Goal: Task Accomplishment & Management: Manage account settings

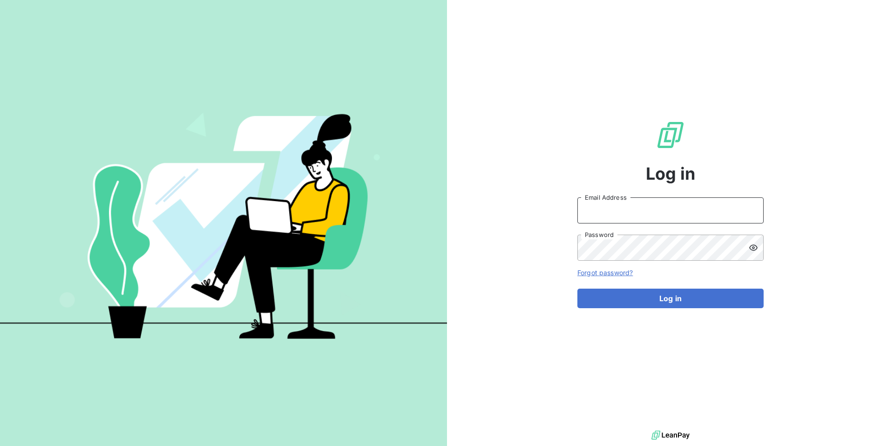
click at [617, 203] on input "Email Address" at bounding box center [670, 210] width 186 height 26
click at [624, 212] on input "admin" at bounding box center [670, 210] width 186 height 26
type input "admin@graitec"
click at [577, 289] on button "Log in" at bounding box center [670, 299] width 186 height 20
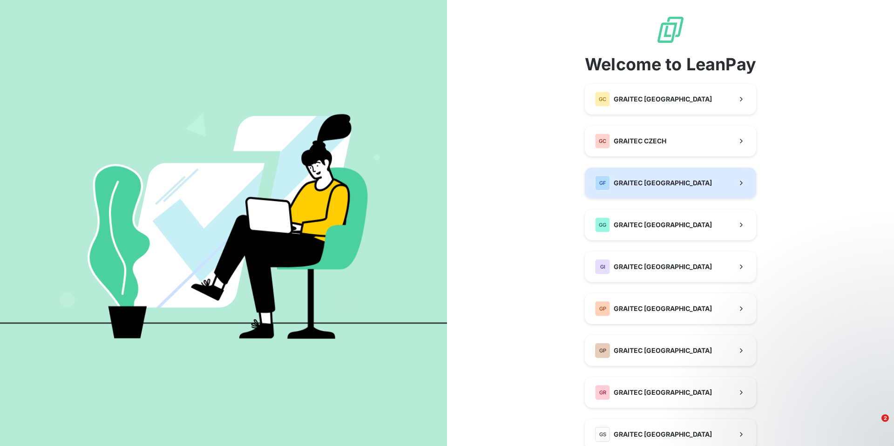
click at [644, 178] on span "GRAITEC [GEOGRAPHIC_DATA]" at bounding box center [663, 182] width 98 height 9
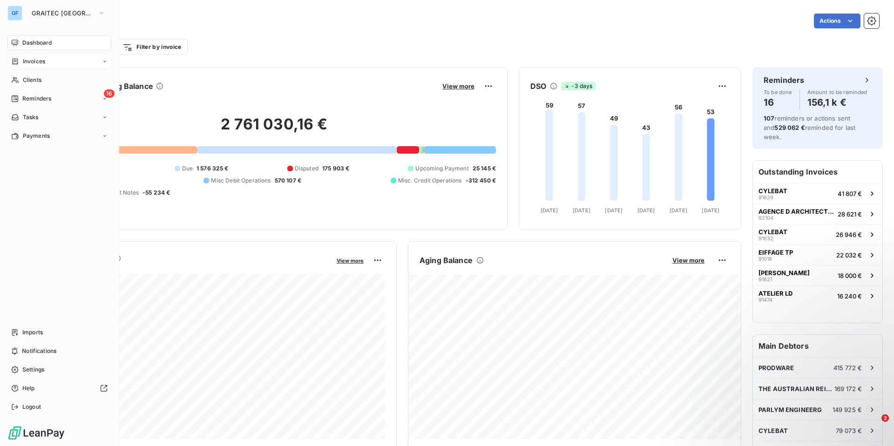
click at [39, 64] on span "Invoices" at bounding box center [34, 61] width 22 height 8
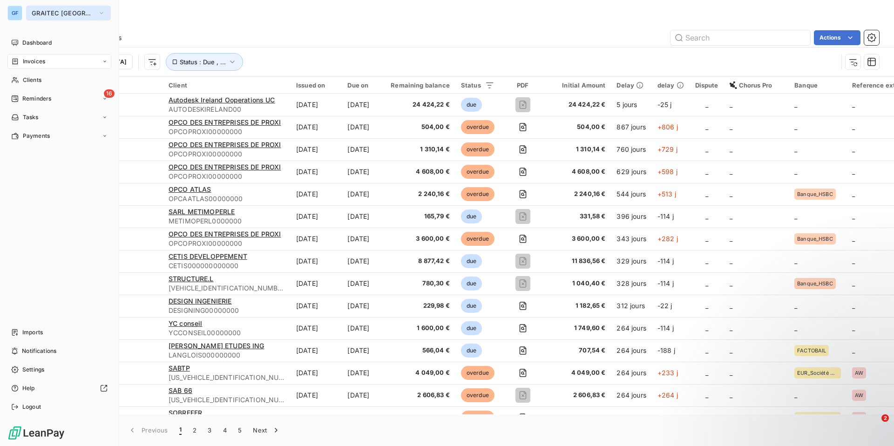
click at [57, 10] on span "GRAITEC [GEOGRAPHIC_DATA]" at bounding box center [63, 12] width 62 height 7
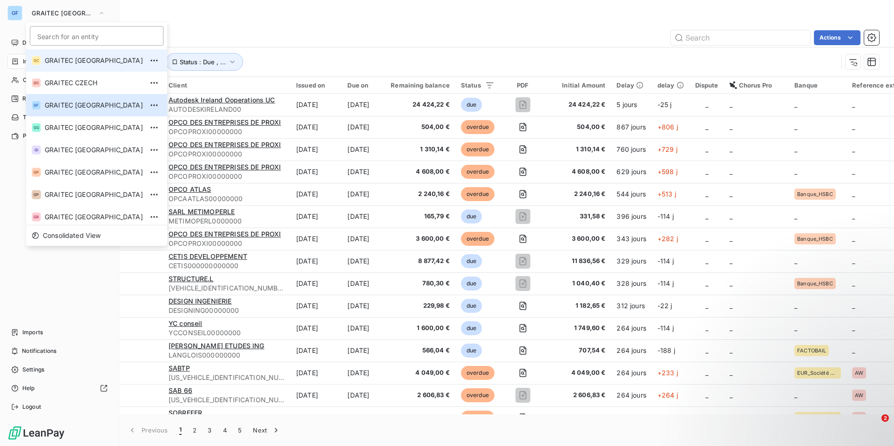
click at [85, 60] on span "GRAITEC [GEOGRAPHIC_DATA]" at bounding box center [94, 60] width 98 height 9
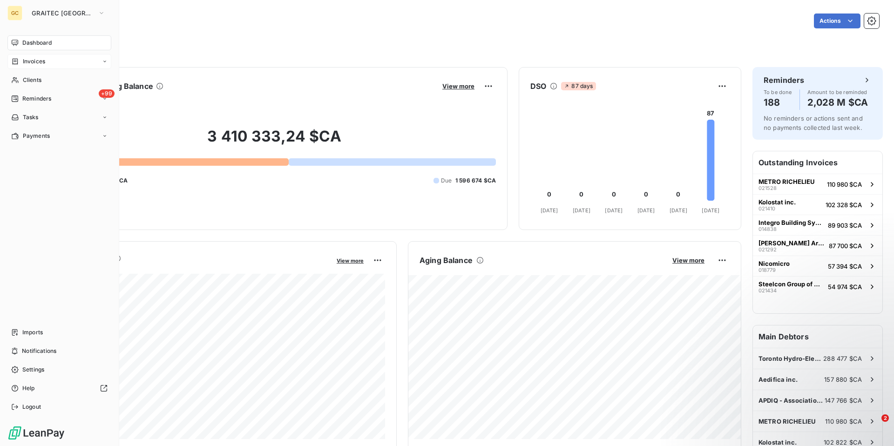
click at [29, 61] on span "Invoices" at bounding box center [34, 61] width 22 height 8
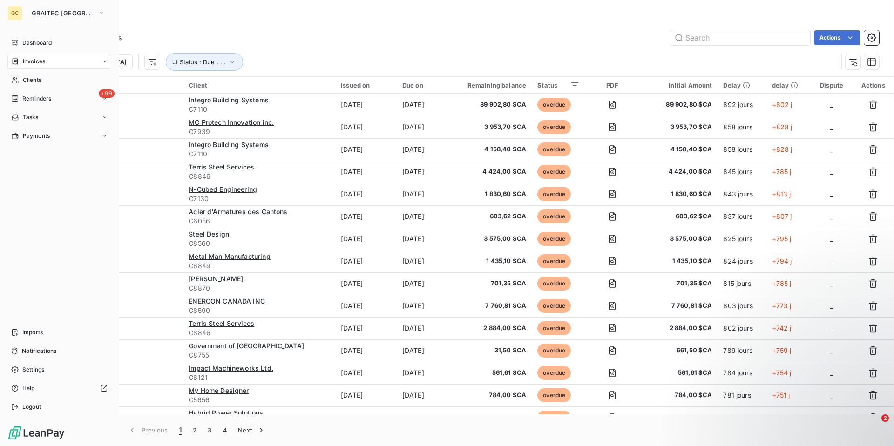
click at [20, 13] on div "GC" at bounding box center [14, 13] width 15 height 15
click at [59, 14] on span "GRAITEC [GEOGRAPHIC_DATA]" at bounding box center [63, 12] width 62 height 7
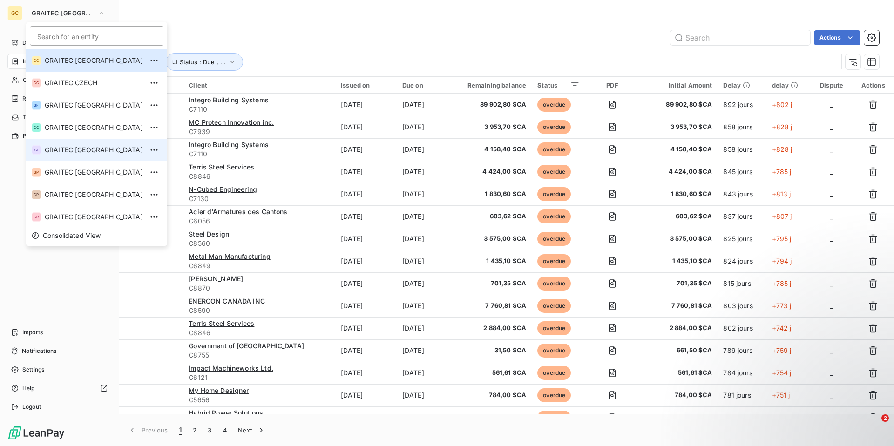
click at [80, 143] on li "GI GRAITEC [GEOGRAPHIC_DATA]" at bounding box center [96, 150] width 141 height 22
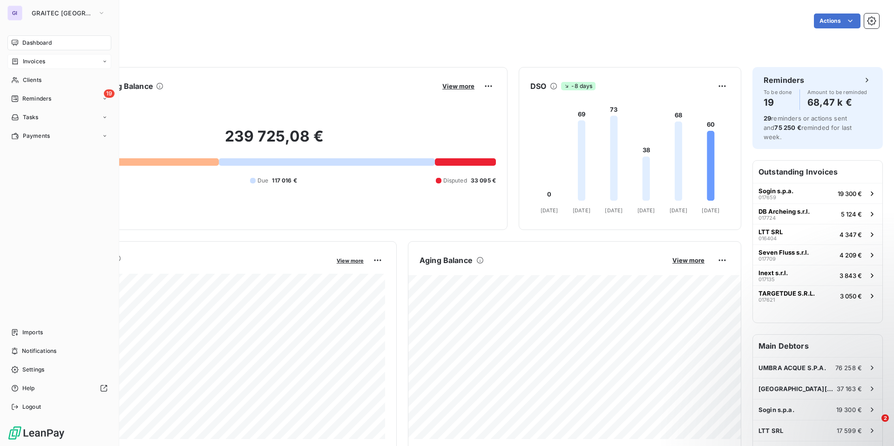
click at [44, 63] on span "Invoices" at bounding box center [34, 61] width 22 height 8
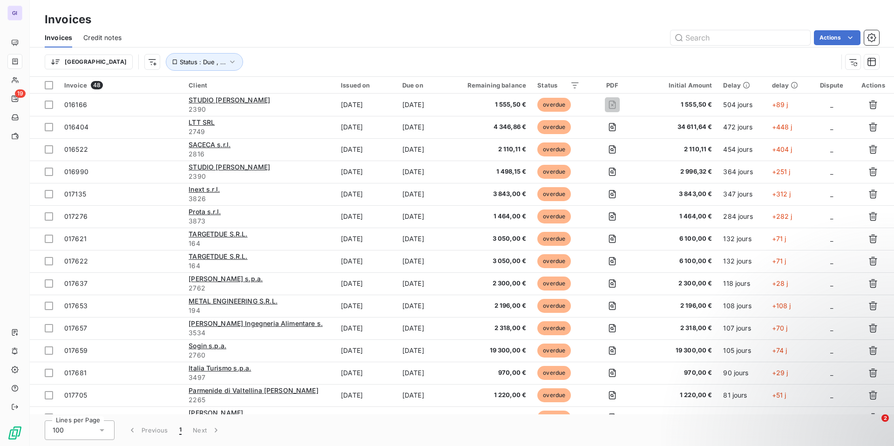
click at [112, 39] on span "Credit notes" at bounding box center [102, 37] width 38 height 9
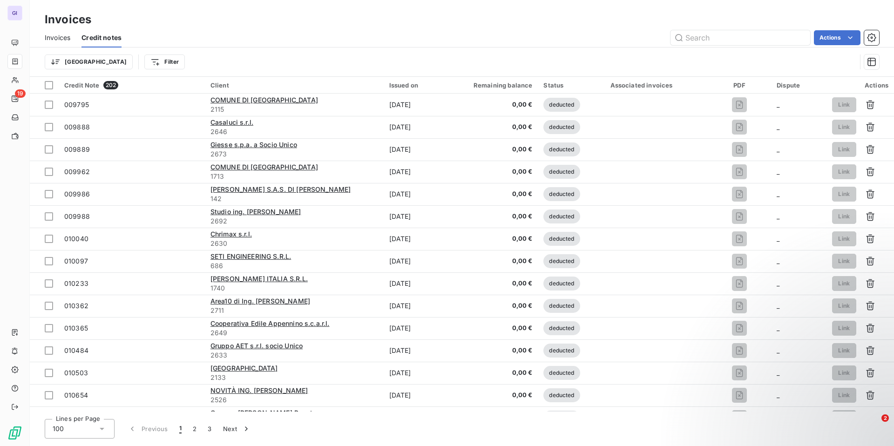
click at [67, 36] on span "Invoices" at bounding box center [58, 37] width 26 height 9
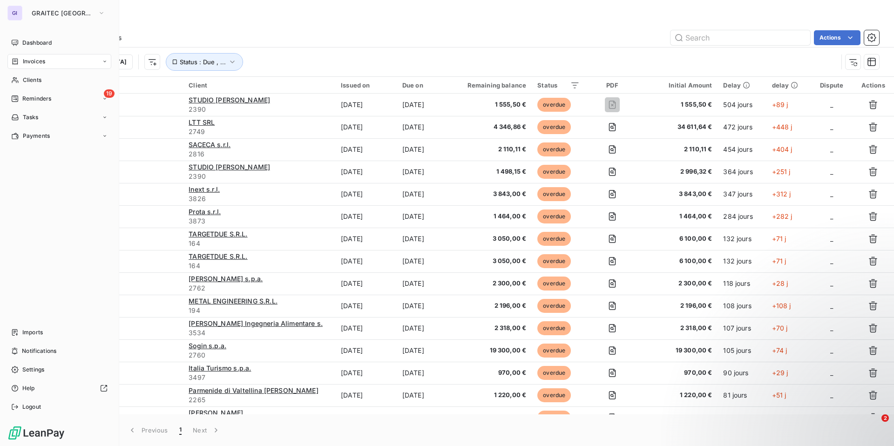
click at [17, 9] on div "GI" at bounding box center [14, 13] width 15 height 15
click at [62, 17] on button "GRAITEC [GEOGRAPHIC_DATA]" at bounding box center [68, 13] width 85 height 15
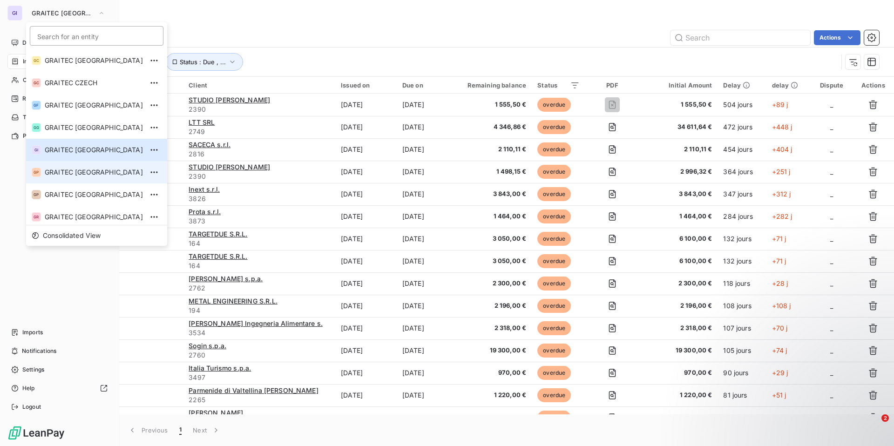
click at [73, 170] on span "GRAITEC [GEOGRAPHIC_DATA]" at bounding box center [94, 172] width 98 height 9
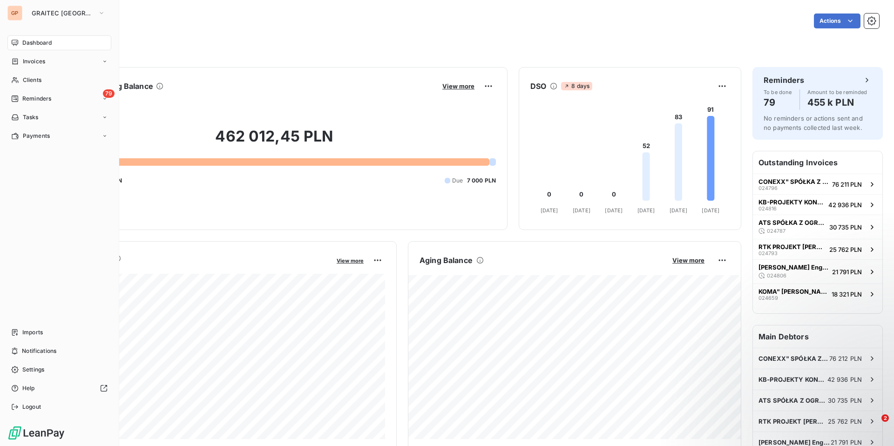
click at [74, 22] on div "GP GRAITEC POLAND Dashboard Invoices Clients 79 Reminders Tasks Payments Import…" at bounding box center [59, 223] width 119 height 446
click at [75, 14] on span "GRAITEC [GEOGRAPHIC_DATA]" at bounding box center [63, 12] width 62 height 7
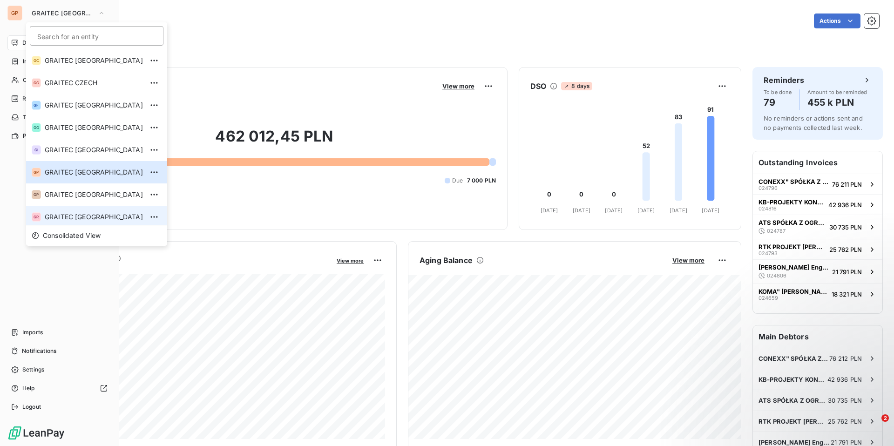
scroll to position [3, 0]
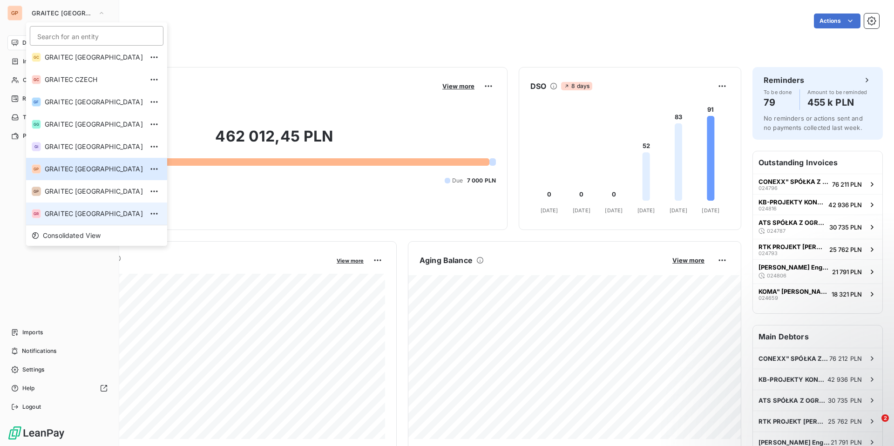
click at [68, 217] on span "GRAITEC [GEOGRAPHIC_DATA]" at bounding box center [94, 213] width 98 height 9
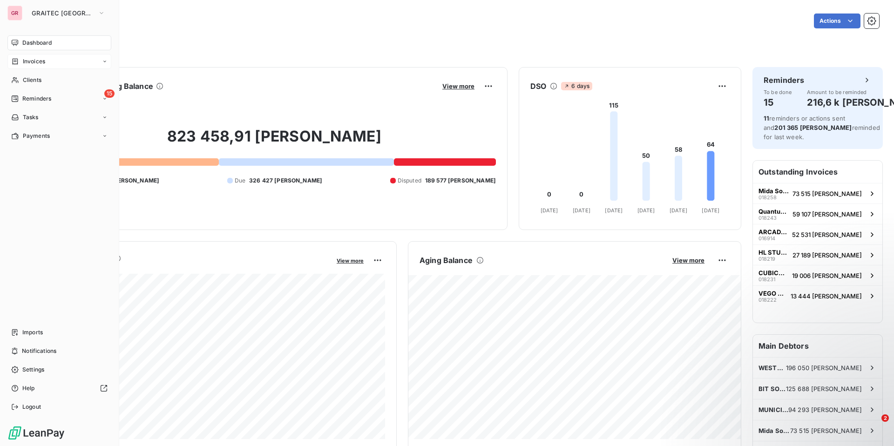
click at [34, 63] on span "Invoices" at bounding box center [34, 61] width 22 height 8
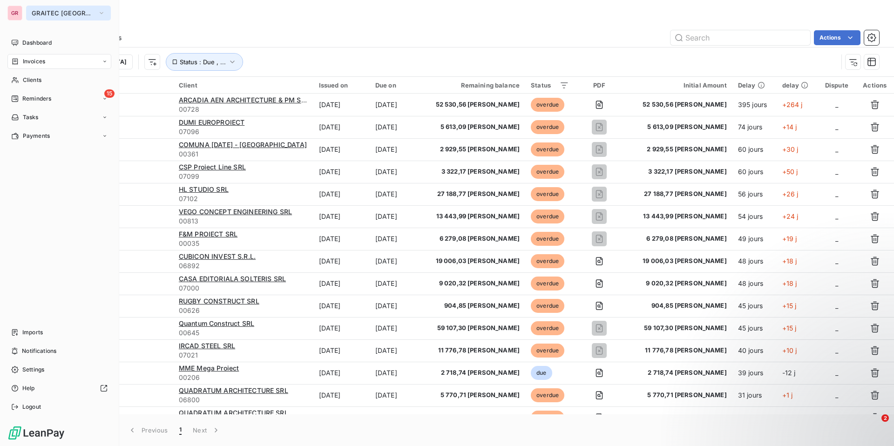
click at [63, 15] on span "GRAITEC [GEOGRAPHIC_DATA]" at bounding box center [63, 12] width 62 height 7
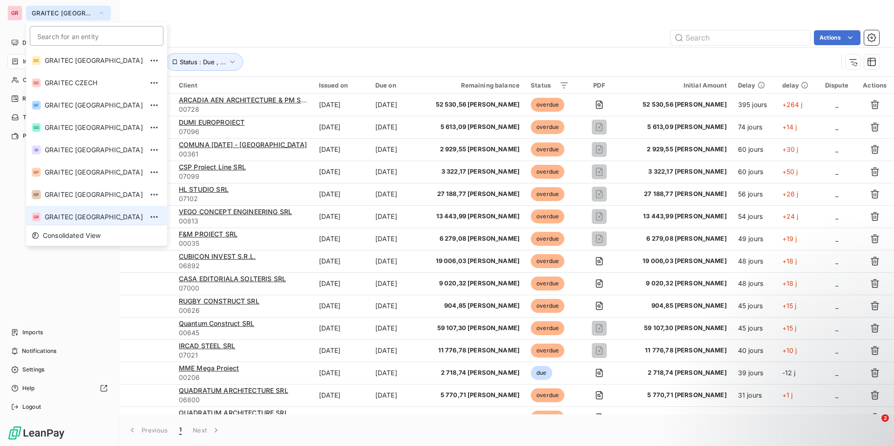
scroll to position [3, 0]
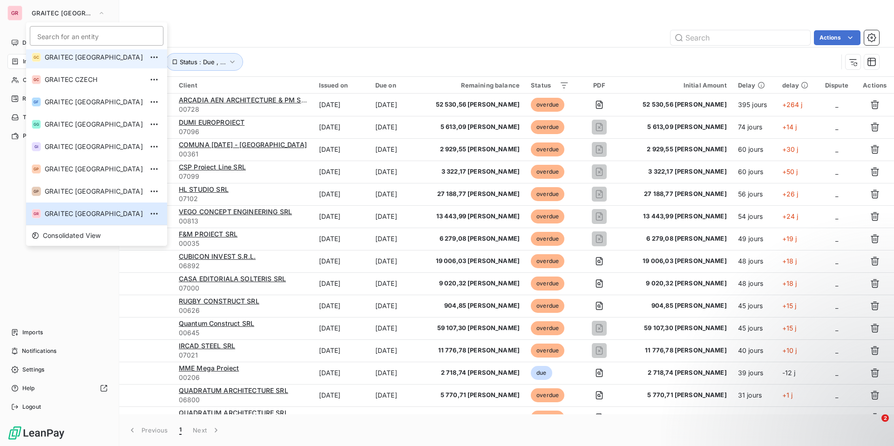
click at [78, 61] on span "GRAITEC [GEOGRAPHIC_DATA]" at bounding box center [94, 57] width 98 height 9
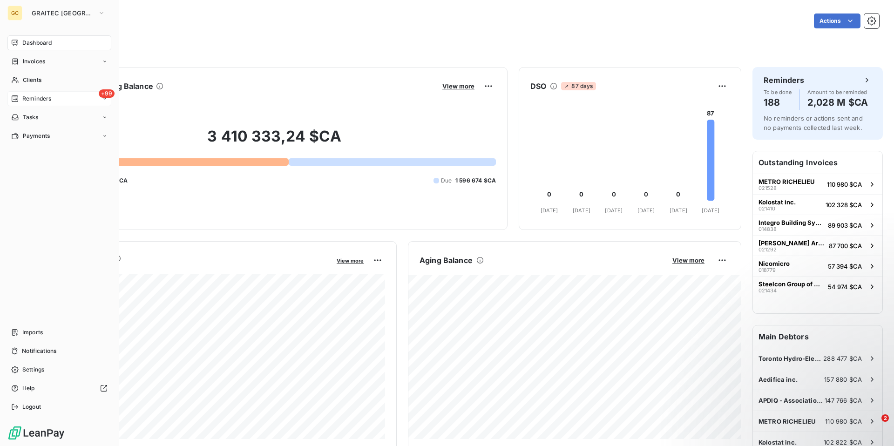
click at [36, 98] on span "Reminders" at bounding box center [36, 99] width 29 height 8
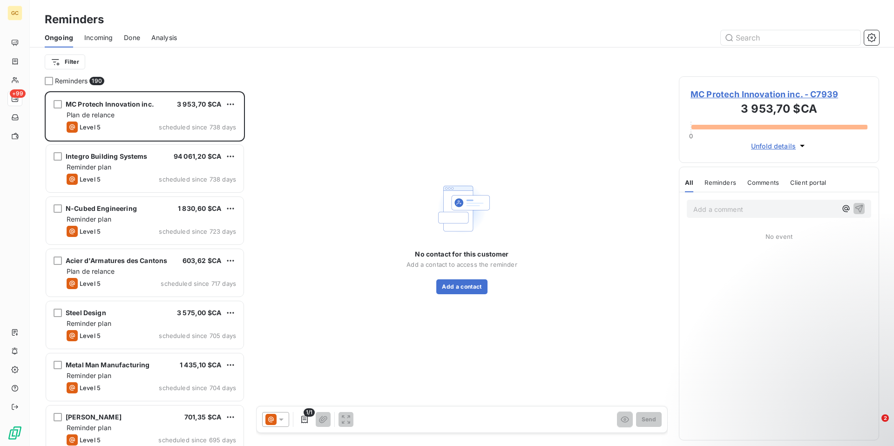
scroll to position [355, 200]
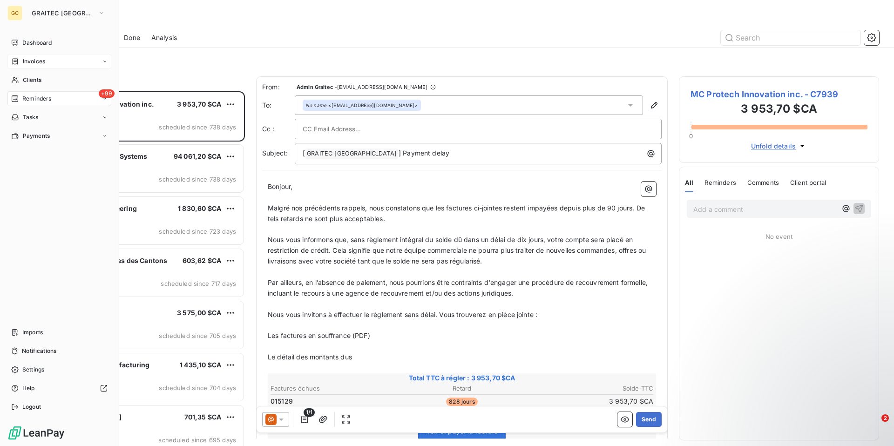
click at [40, 56] on div "Invoices" at bounding box center [59, 61] width 104 height 15
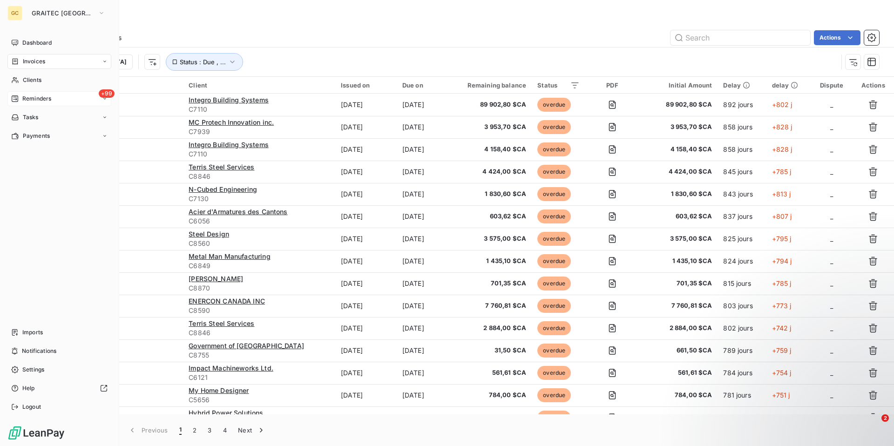
click at [104, 61] on icon at bounding box center [104, 61] width 3 height 1
click at [104, 61] on icon at bounding box center [105, 62] width 6 height 6
click at [104, 61] on icon at bounding box center [104, 61] width 3 height 1
click at [42, 98] on span "Credit notes" at bounding box center [38, 99] width 33 height 8
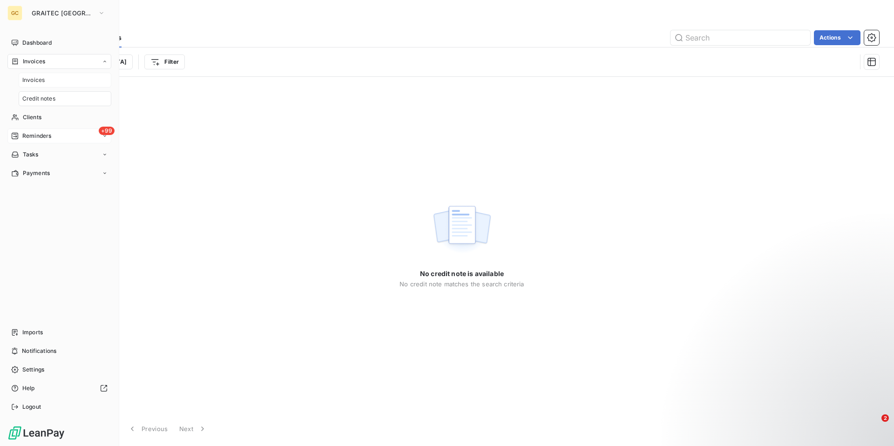
click at [67, 81] on div "Invoices" at bounding box center [65, 80] width 93 height 15
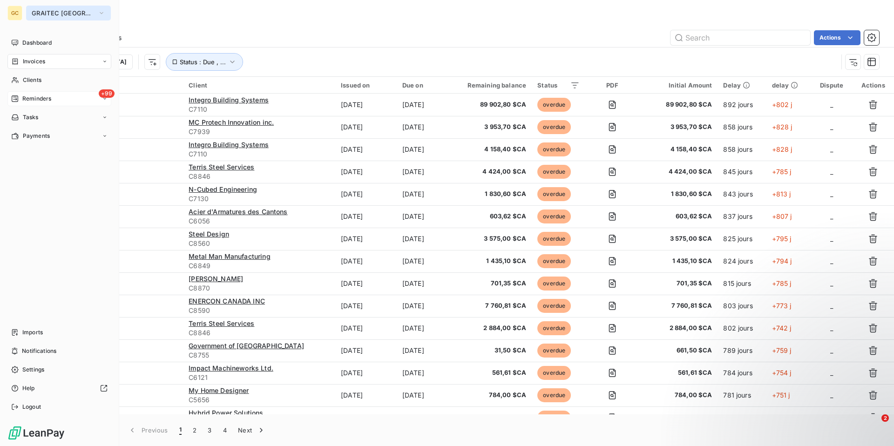
click at [61, 12] on span "GRAITEC [GEOGRAPHIC_DATA]" at bounding box center [63, 12] width 62 height 7
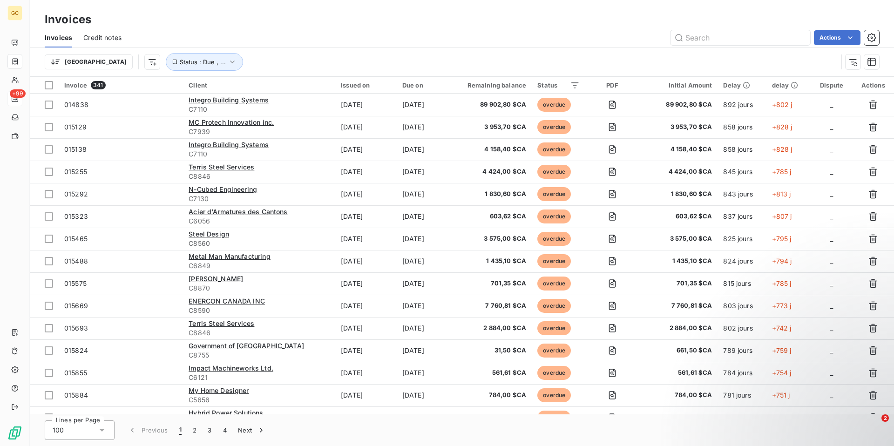
click at [183, 26] on div "Invoices" at bounding box center [462, 19] width 864 height 17
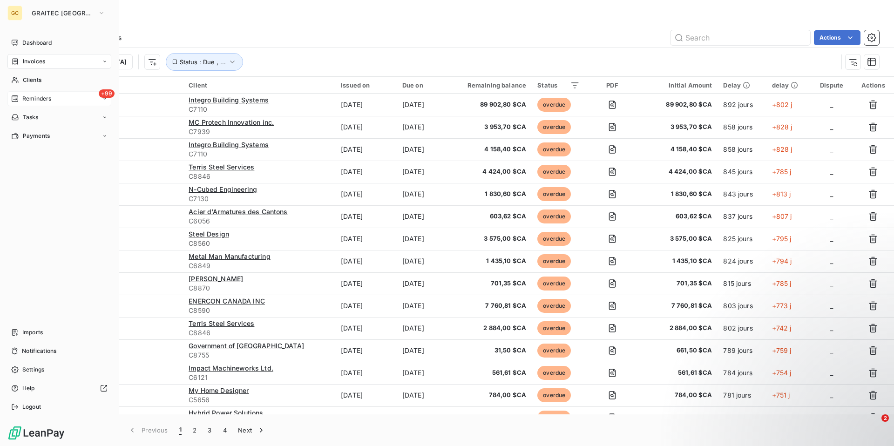
click at [26, 100] on span "Reminders" at bounding box center [36, 99] width 29 height 8
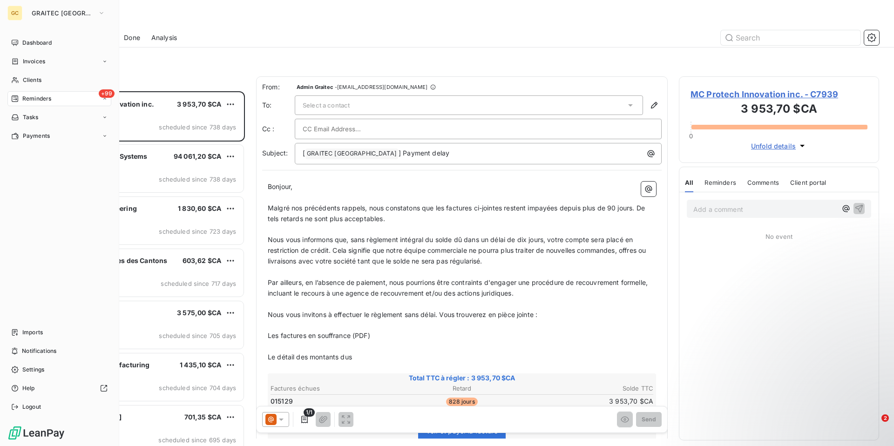
scroll to position [355, 200]
click at [25, 14] on div "GC GRAITEC [GEOGRAPHIC_DATA]" at bounding box center [59, 13] width 104 height 15
click at [71, 18] on button "GRAITEC [GEOGRAPHIC_DATA]" at bounding box center [68, 13] width 85 height 15
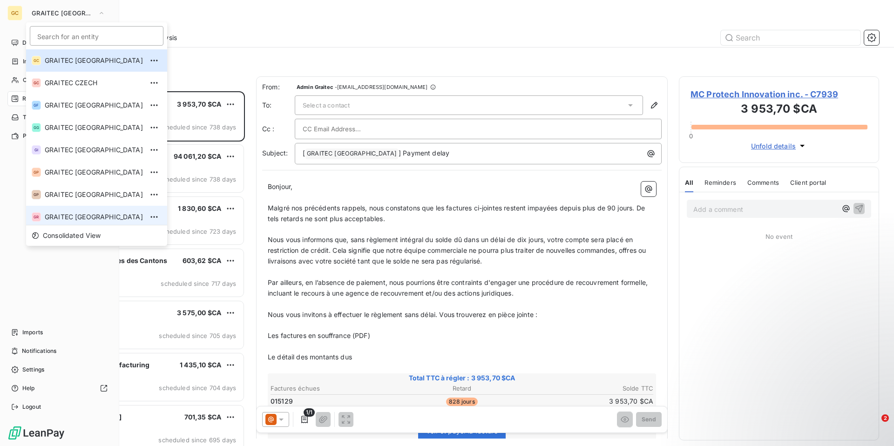
scroll to position [3, 0]
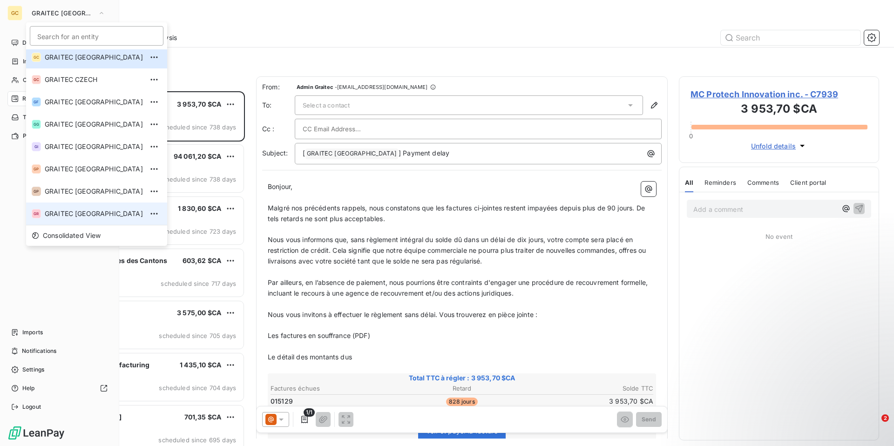
click at [70, 218] on li "GR GRAITEC [GEOGRAPHIC_DATA]" at bounding box center [96, 214] width 141 height 22
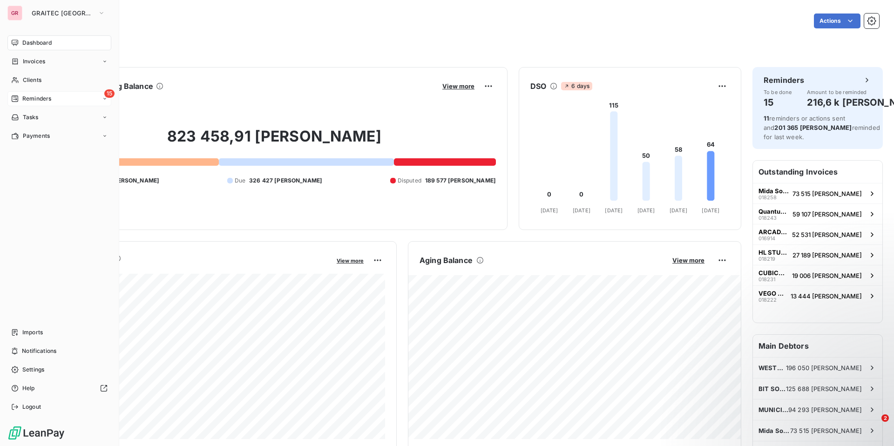
click at [35, 97] on span "Reminders" at bounding box center [36, 99] width 29 height 8
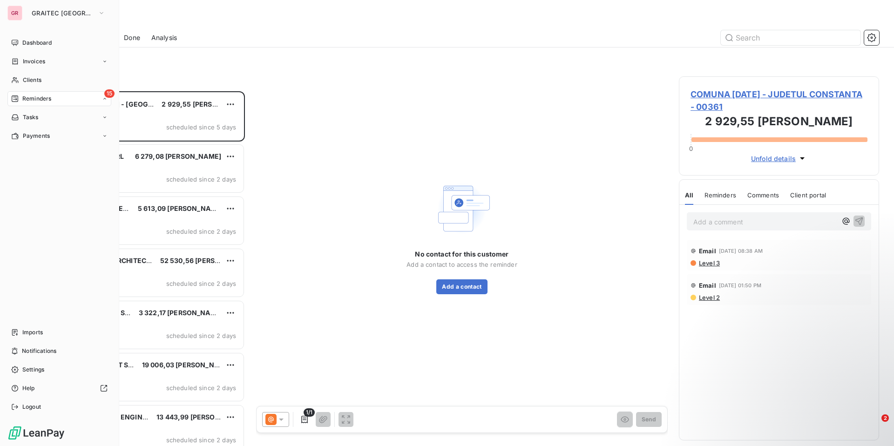
scroll to position [355, 200]
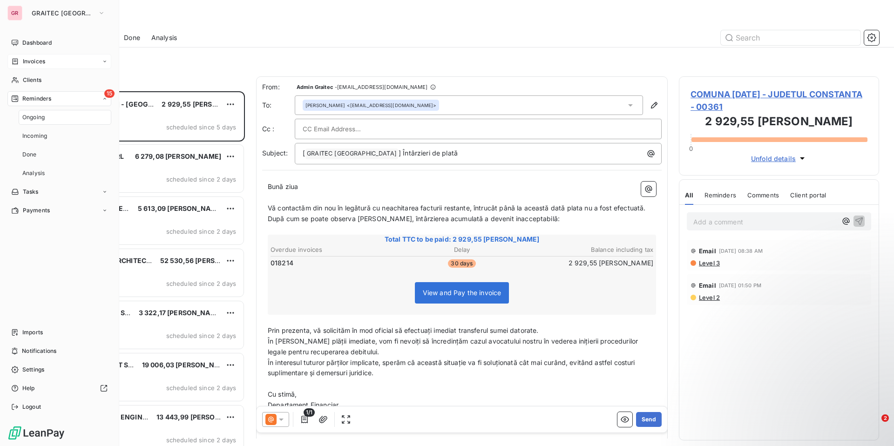
click at [38, 61] on span "Invoices" at bounding box center [34, 61] width 22 height 8
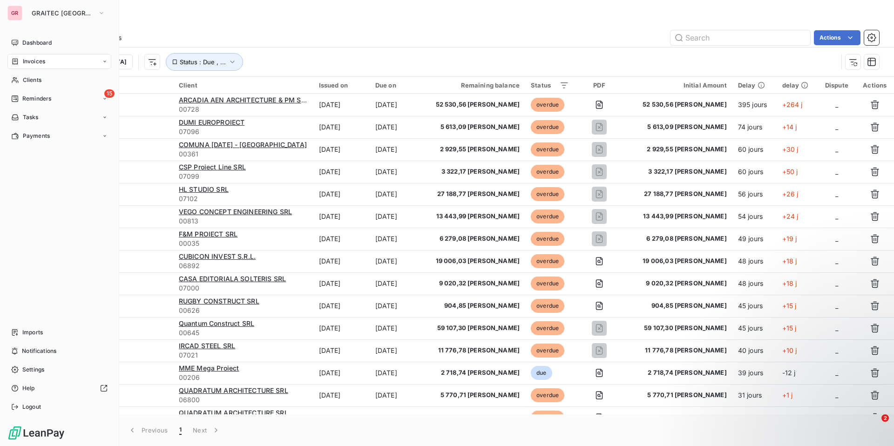
click at [102, 61] on icon at bounding box center [105, 62] width 6 height 6
click at [47, 100] on span "Credit notes" at bounding box center [38, 99] width 33 height 8
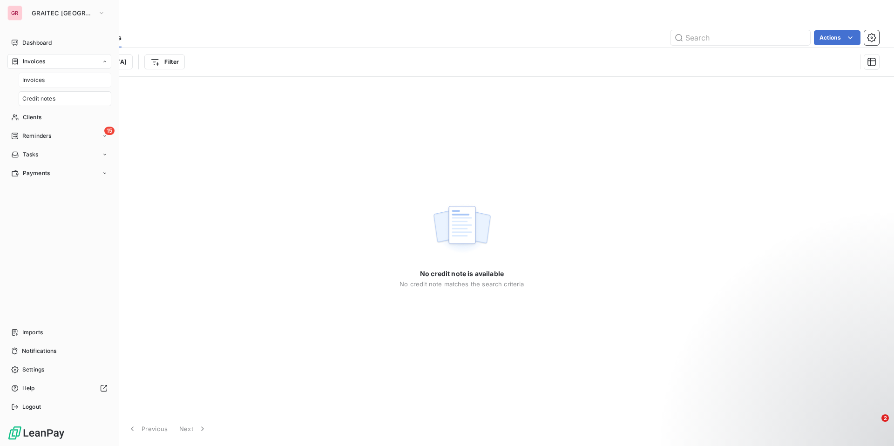
click at [47, 83] on div "Invoices" at bounding box center [65, 80] width 93 height 15
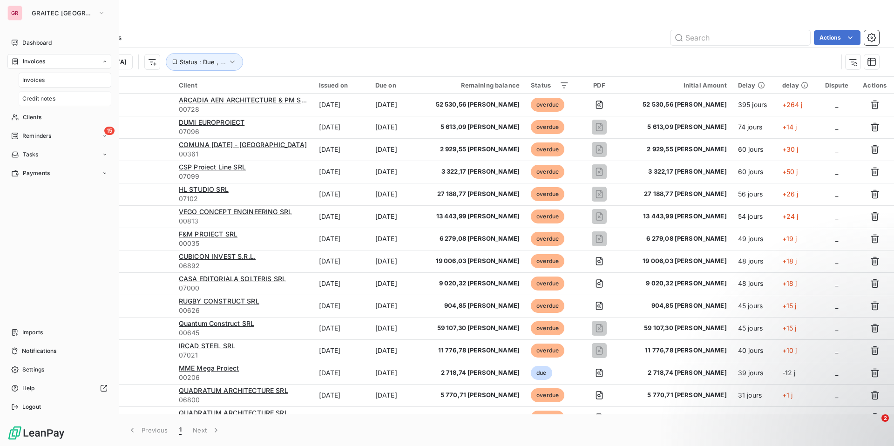
click at [47, 99] on span "Credit notes" at bounding box center [38, 99] width 33 height 8
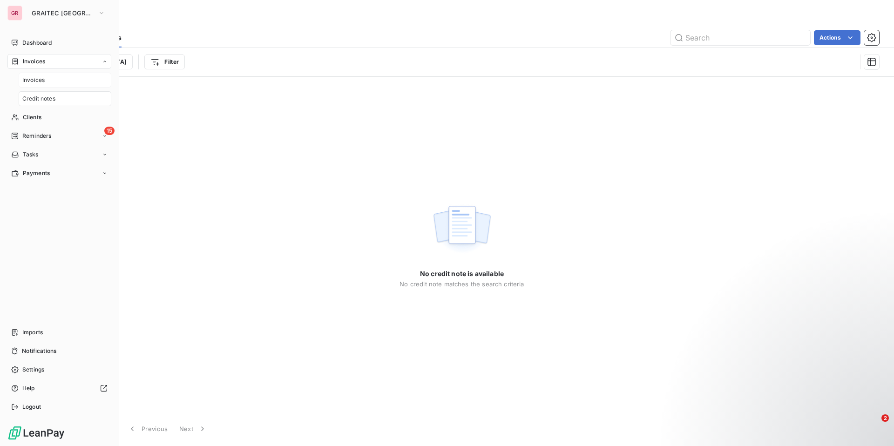
click at [47, 81] on div "Invoices" at bounding box center [65, 80] width 93 height 15
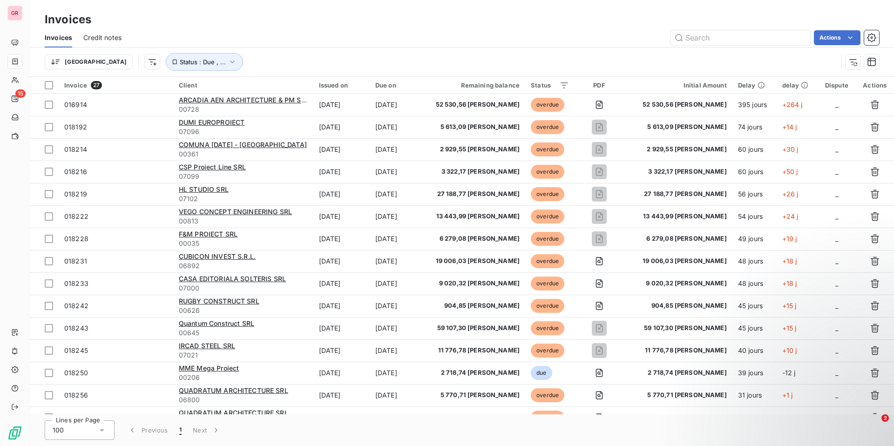
click at [199, 28] on div "Invoices Credit notes Actions" at bounding box center [462, 38] width 864 height 20
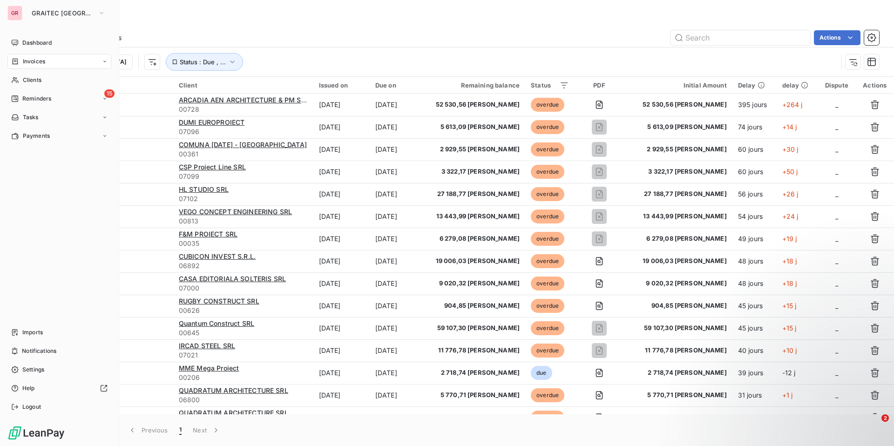
click at [38, 64] on span "Invoices" at bounding box center [34, 61] width 22 height 8
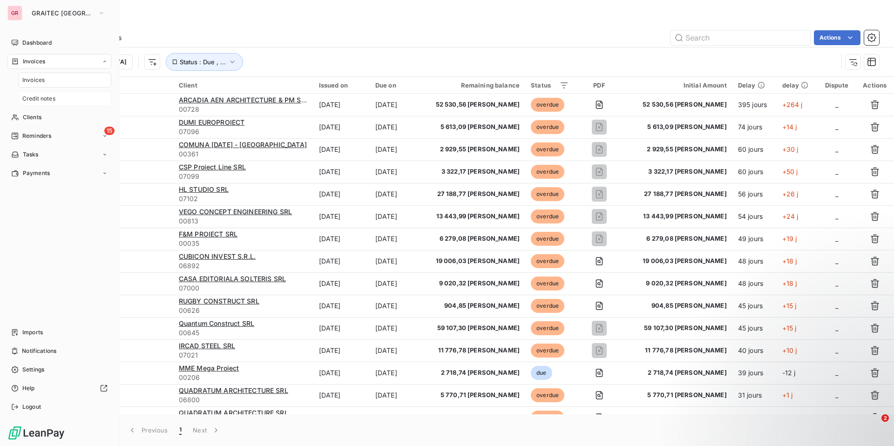
click at [47, 101] on span "Credit notes" at bounding box center [38, 99] width 33 height 8
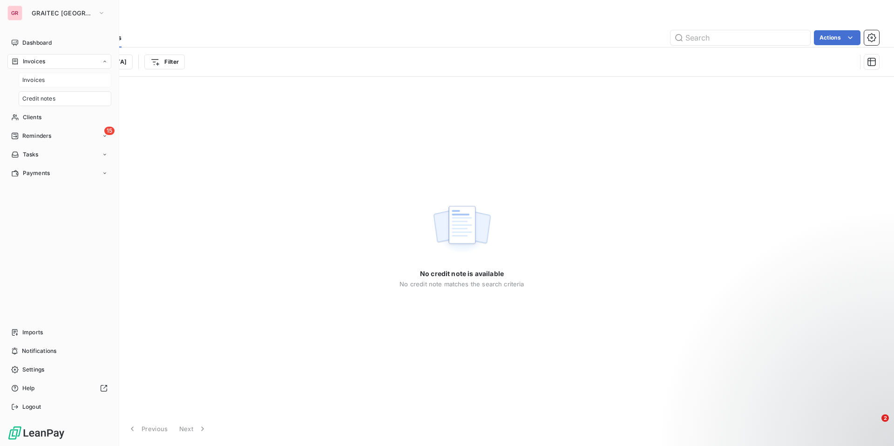
click at [45, 85] on div "Invoices" at bounding box center [65, 80] width 93 height 15
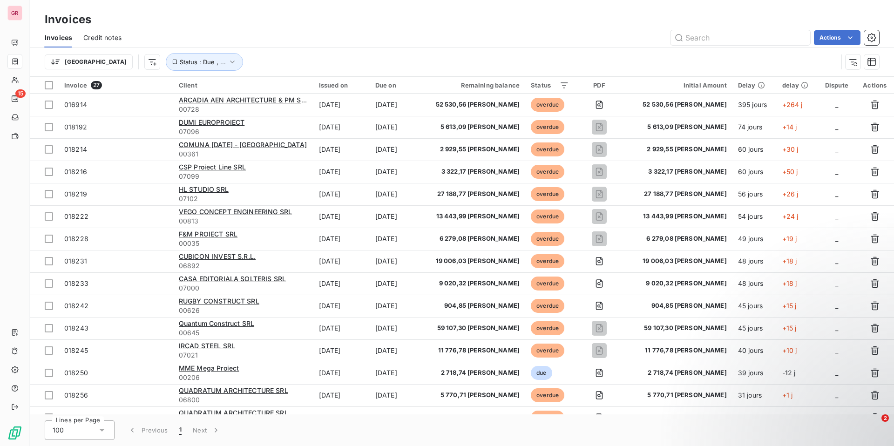
click at [223, 27] on div "Invoices" at bounding box center [462, 19] width 864 height 17
click at [166, 56] on button "Status : Due , ..." at bounding box center [204, 62] width 77 height 18
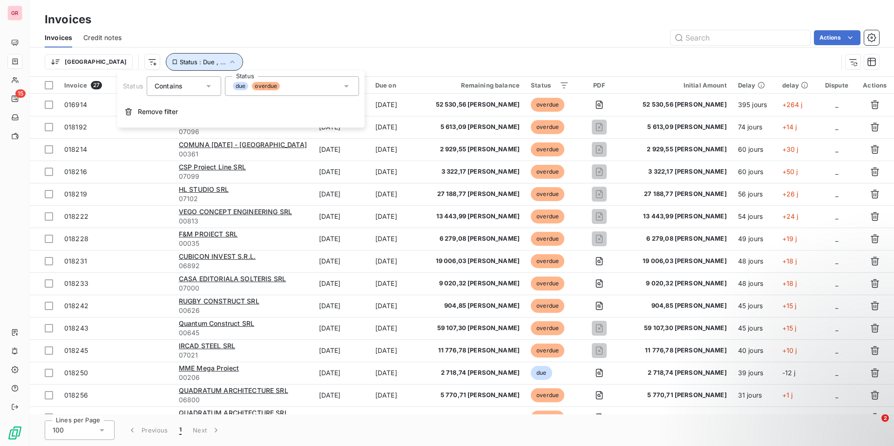
click at [166, 56] on button "Status : Due , ..." at bounding box center [204, 62] width 77 height 18
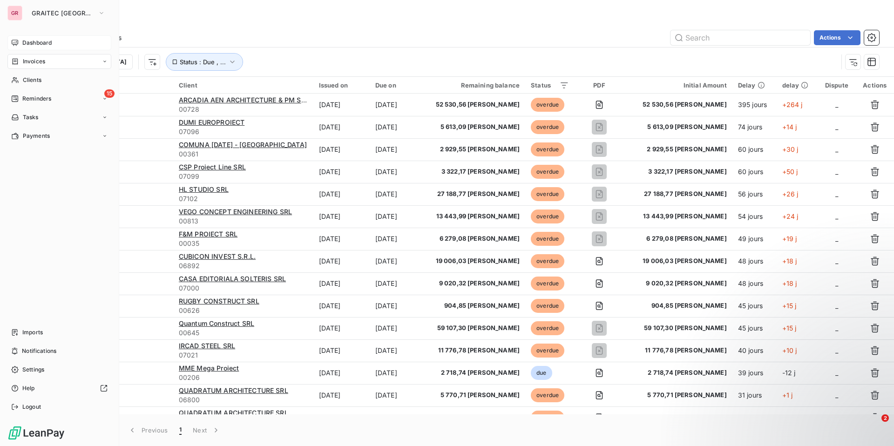
click at [18, 42] on icon at bounding box center [14, 42] width 7 height 7
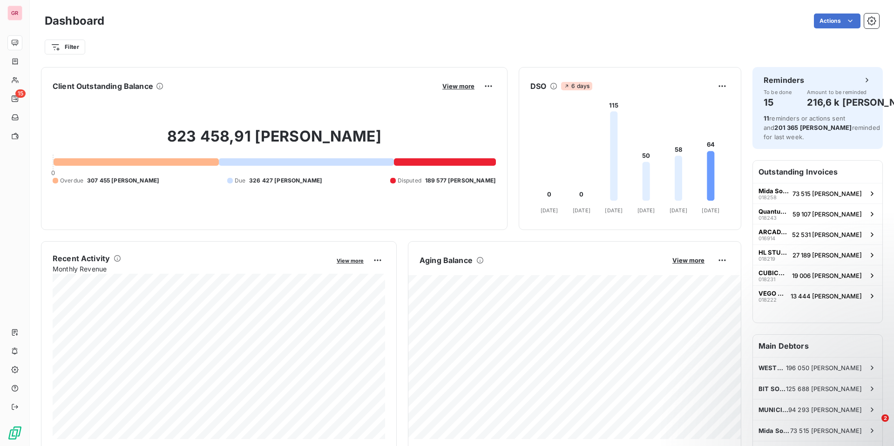
click at [201, 31] on div "Filter" at bounding box center [462, 43] width 834 height 25
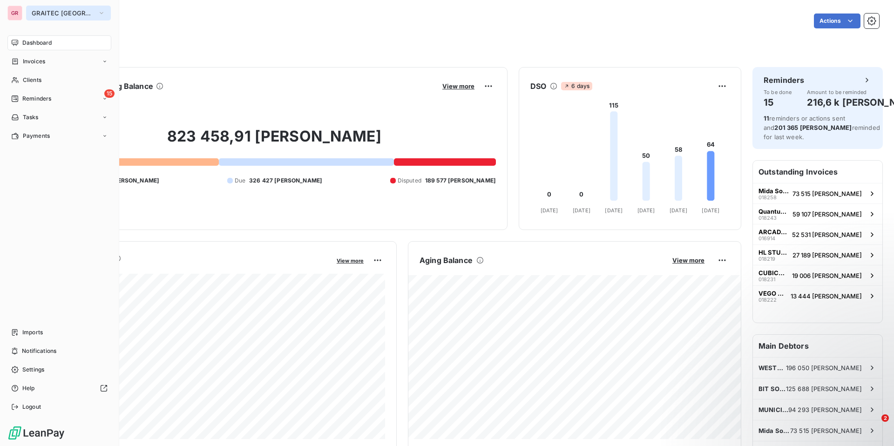
click at [50, 16] on span "GRAITEC [GEOGRAPHIC_DATA]" at bounding box center [63, 12] width 62 height 7
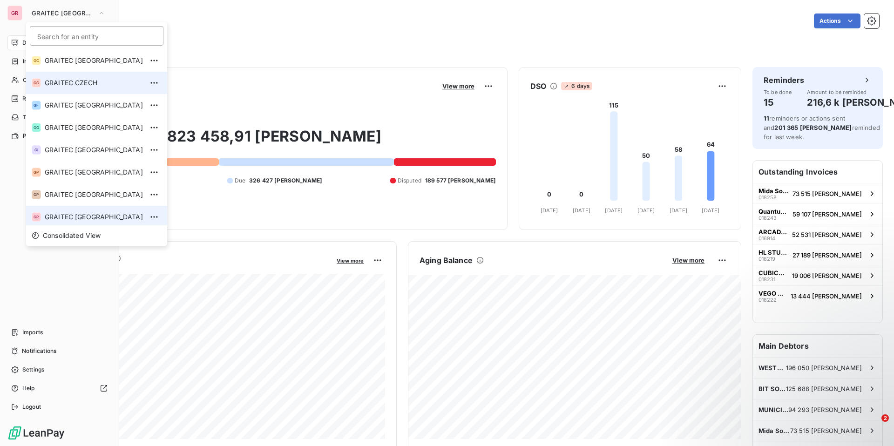
scroll to position [3, 0]
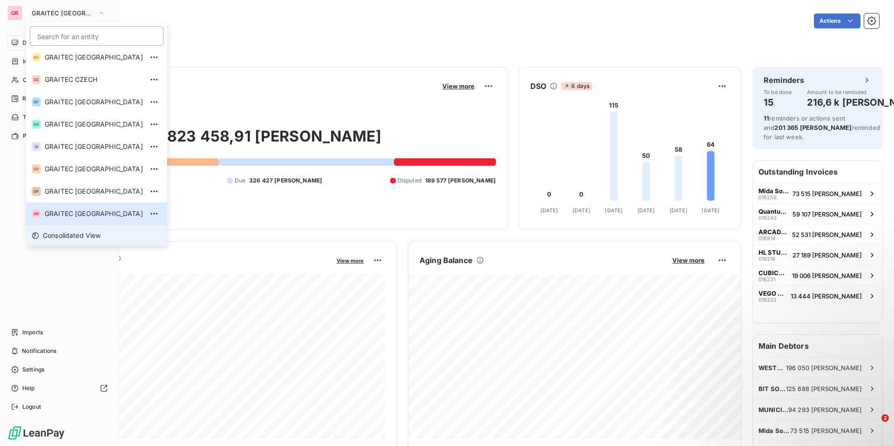
click at [59, 230] on li "Consolidated View" at bounding box center [96, 235] width 141 height 21
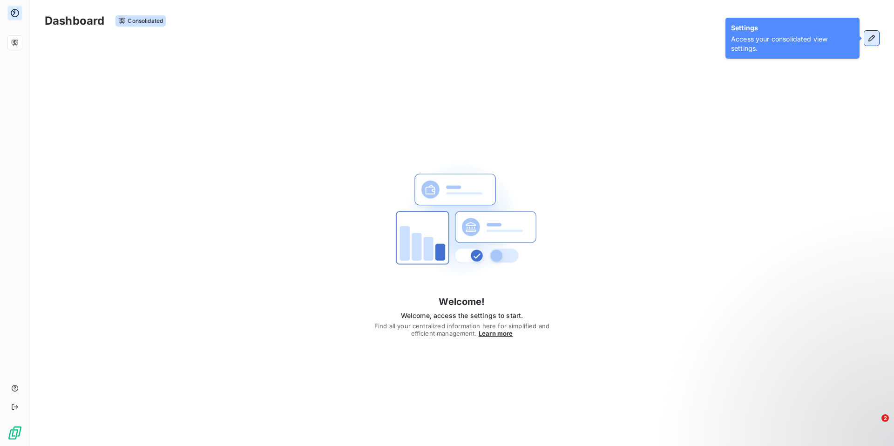
click at [872, 42] on icon "button" at bounding box center [871, 38] width 9 height 9
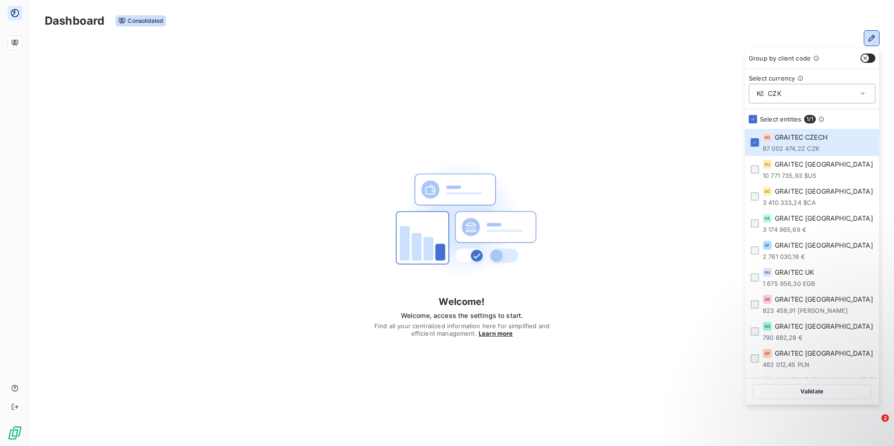
click at [789, 102] on div "Kč CZK" at bounding box center [812, 94] width 127 height 20
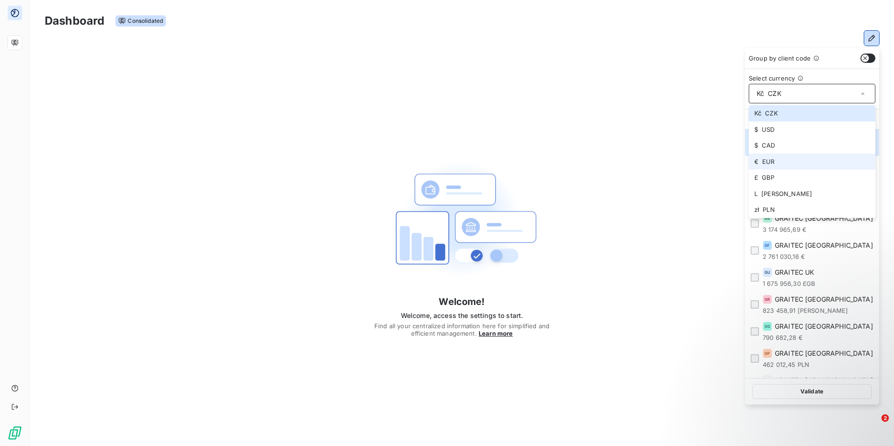
click at [786, 163] on li "€ EUR" at bounding box center [812, 162] width 127 height 16
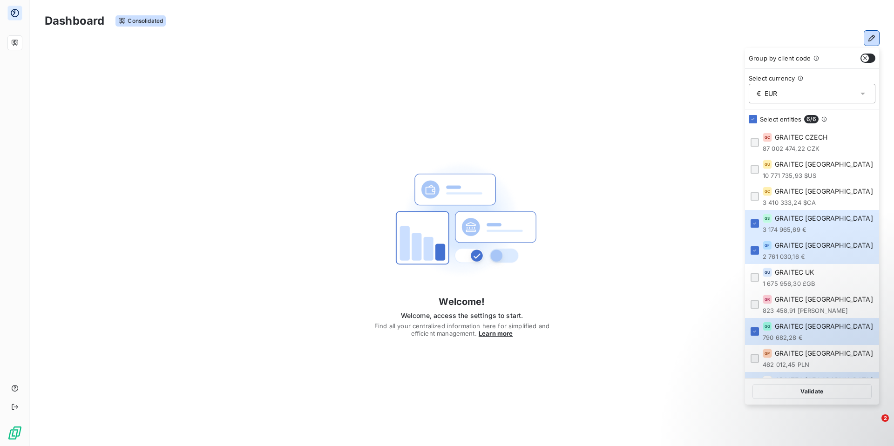
scroll to position [75, 0]
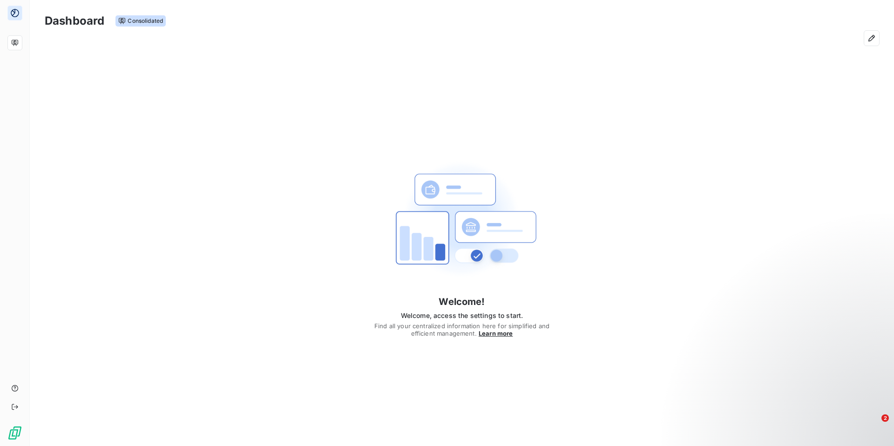
click at [663, 123] on div "Welcome! Welcome, access the settings to start. Find all your centralized infor…" at bounding box center [462, 241] width 864 height 380
click at [52, 11] on span "Consolidated View" at bounding box center [60, 12] width 56 height 7
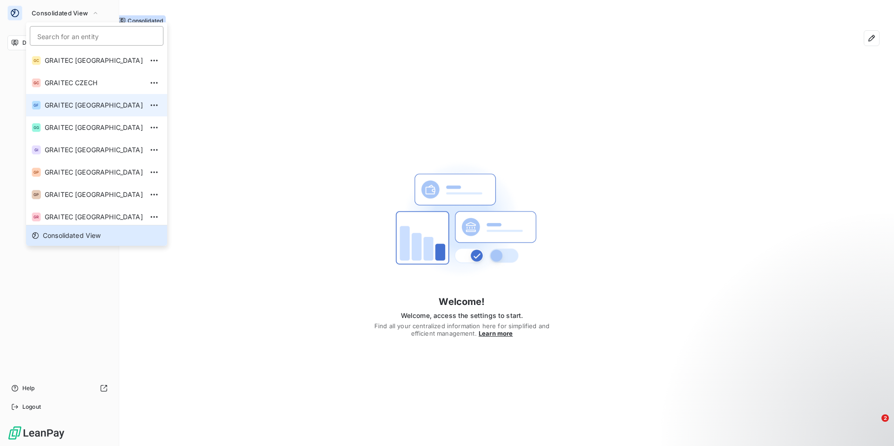
click at [86, 110] on li "GF GRAITEC [GEOGRAPHIC_DATA]" at bounding box center [96, 105] width 141 height 22
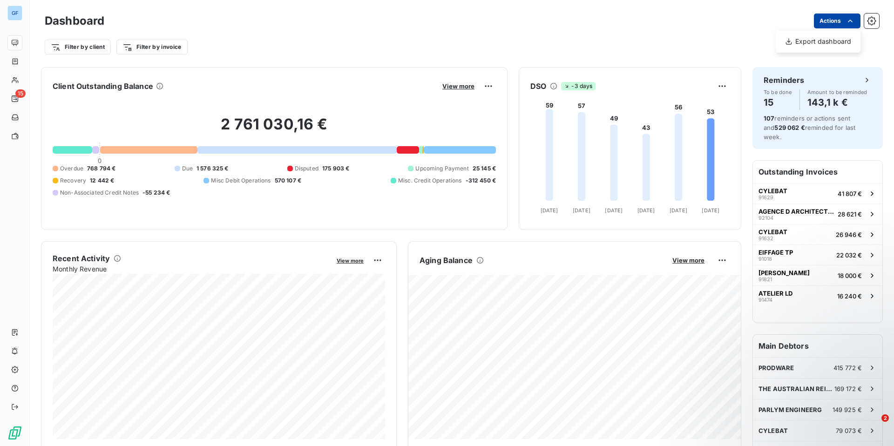
click at [833, 23] on html "GF 15 Dashboard Actions Export dashboard Filter by client Filter by invoice Cli…" at bounding box center [447, 223] width 894 height 446
click at [776, 26] on html "GF 15 Dashboard Actions Export dashboard Filter by client Filter by invoice Cli…" at bounding box center [447, 223] width 894 height 446
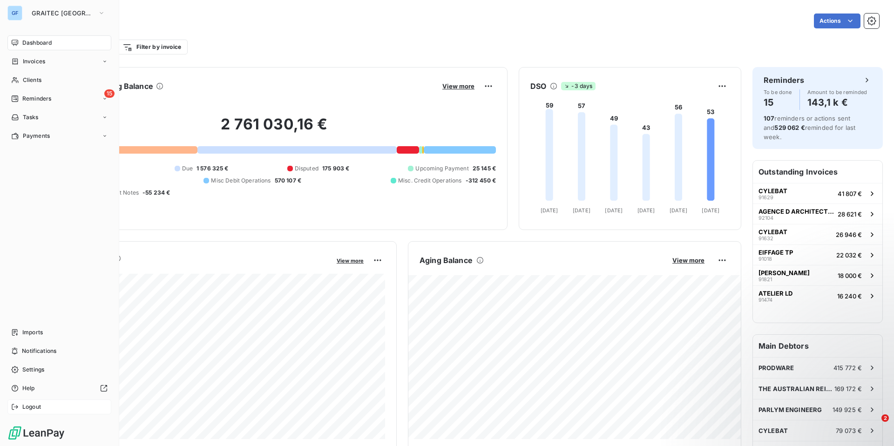
click at [30, 409] on span "Logout" at bounding box center [31, 407] width 19 height 8
